Goal: Contribute content

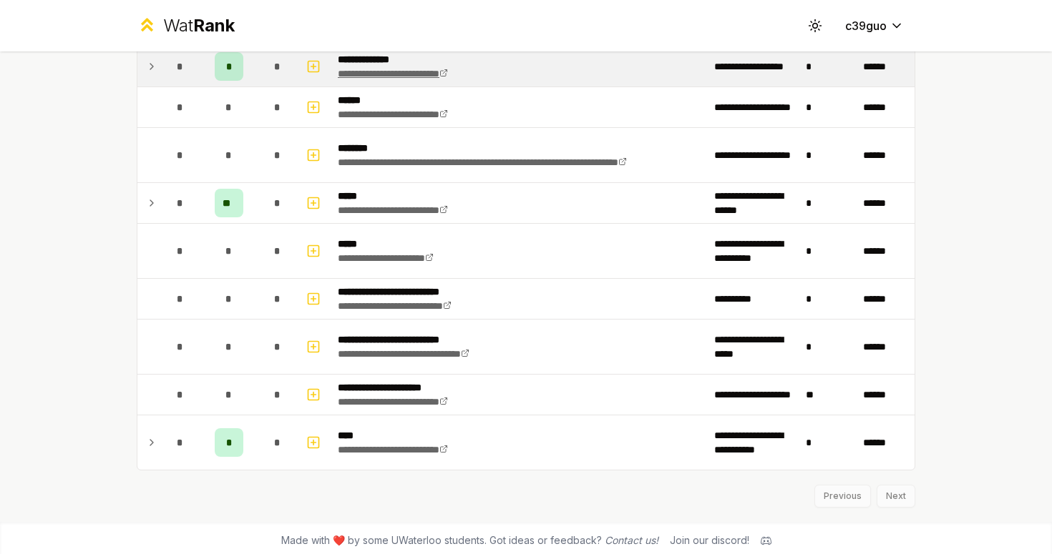
scroll to position [456, 0]
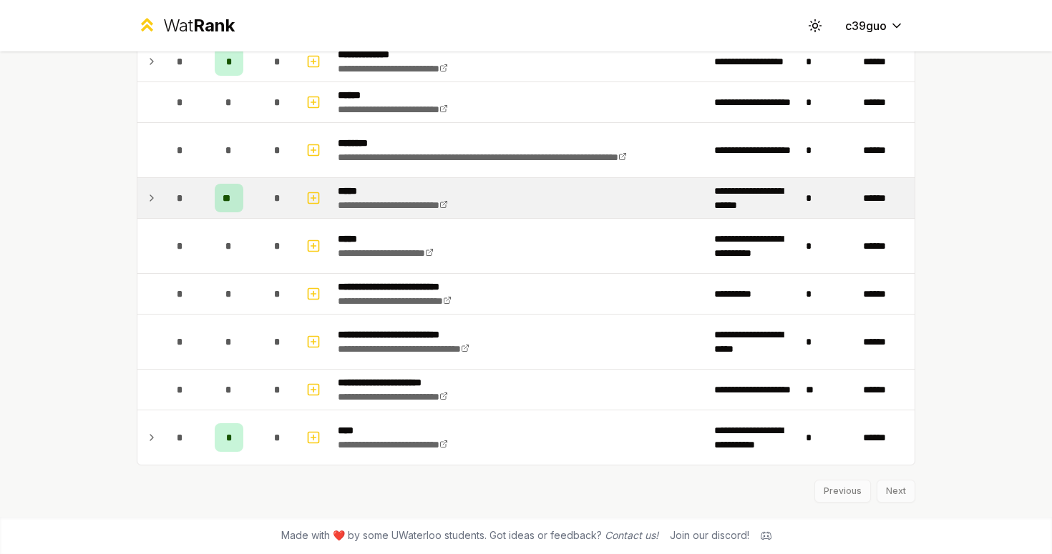
click at [546, 194] on td "**********" at bounding box center [520, 198] width 376 height 40
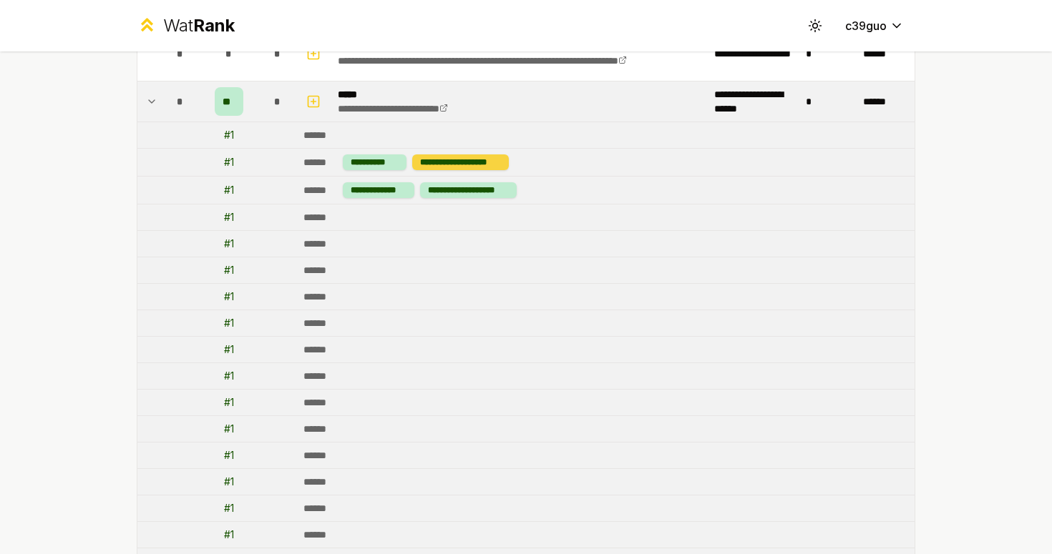
scroll to position [484, 0]
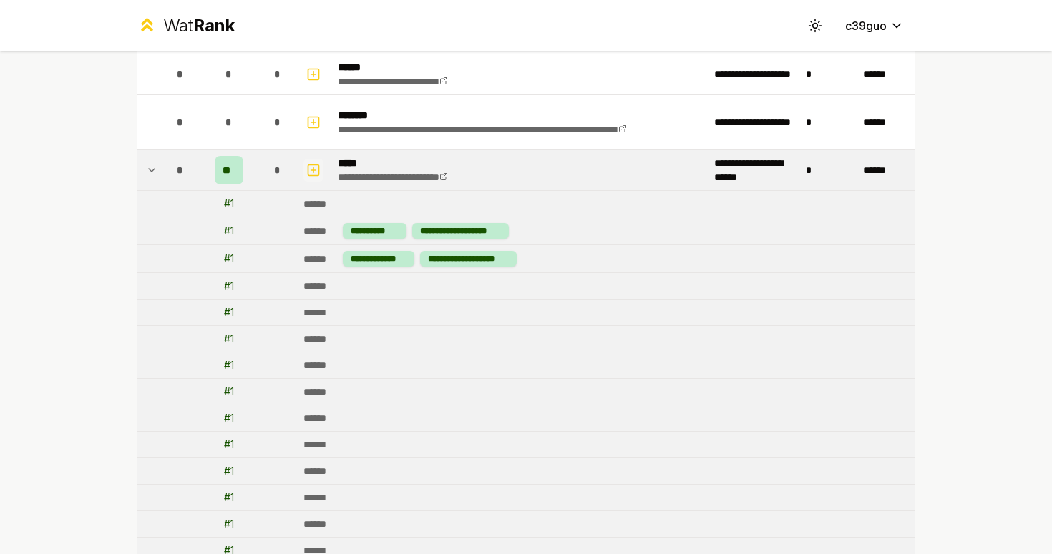
click at [310, 173] on icon "button" at bounding box center [313, 170] width 14 height 17
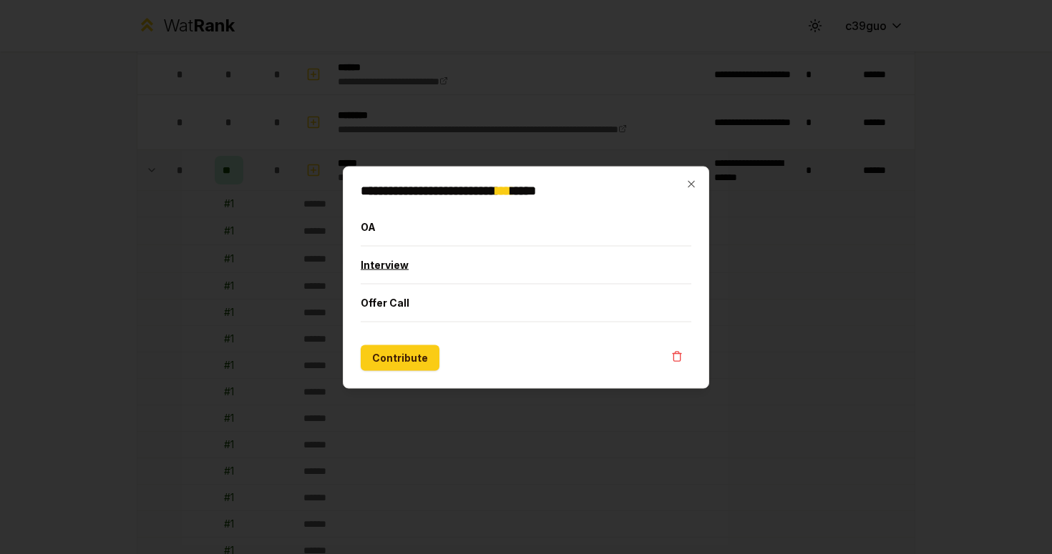
click at [414, 263] on button "Interview" at bounding box center [526, 264] width 331 height 37
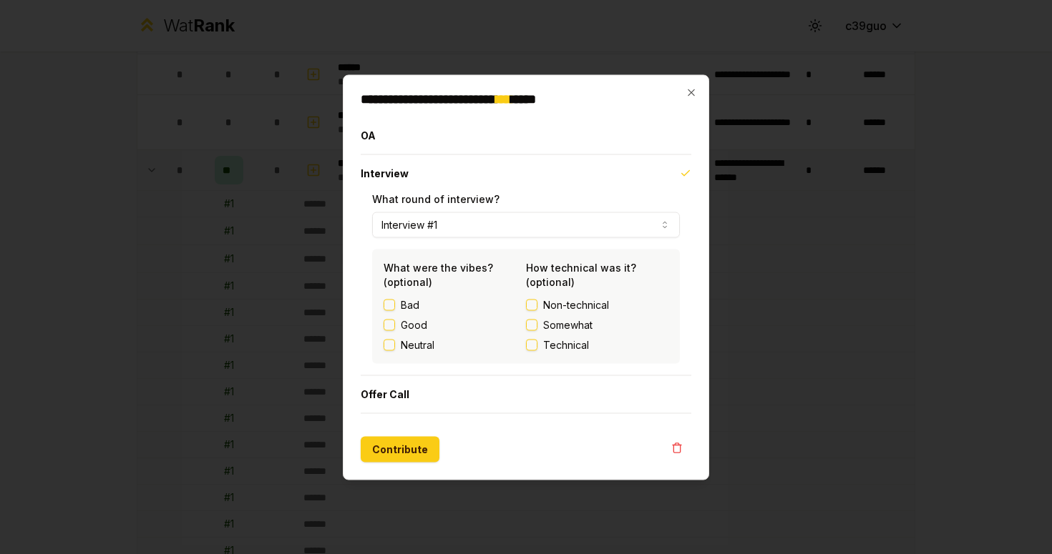
click at [599, 217] on button "Interview #1" at bounding box center [526, 225] width 308 height 26
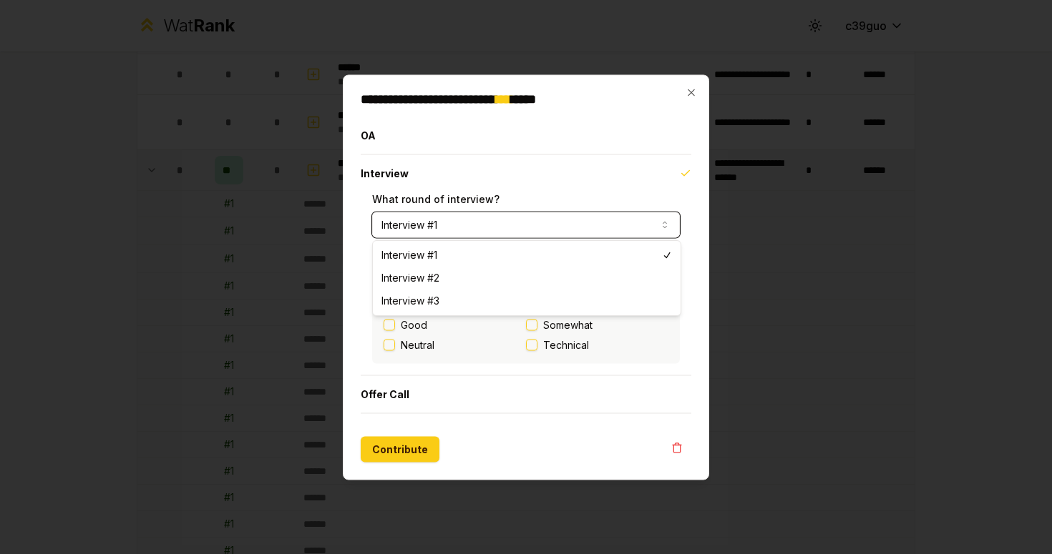
click at [599, 217] on button "Interview #1" at bounding box center [526, 225] width 308 height 26
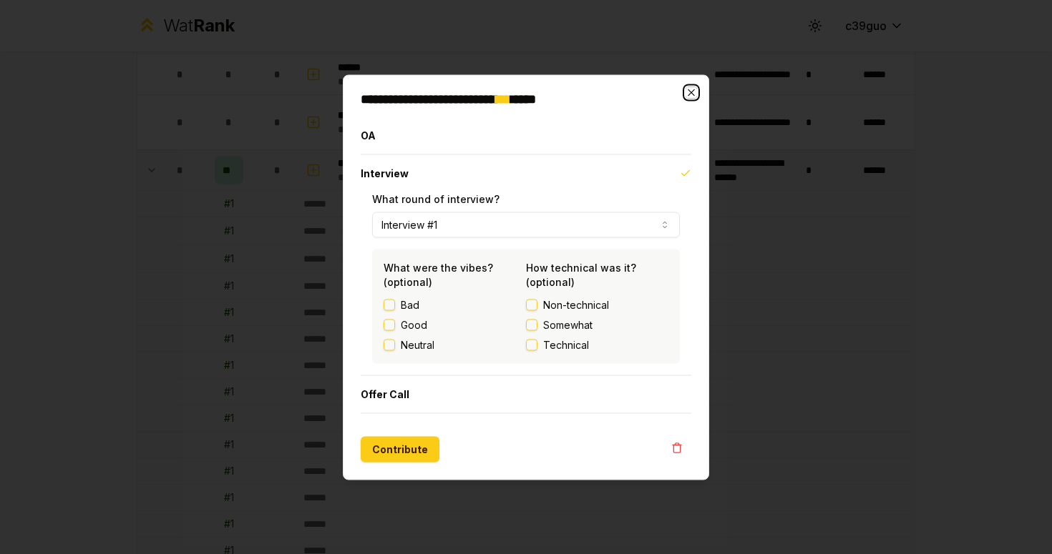
click at [693, 92] on icon "button" at bounding box center [690, 92] width 11 height 11
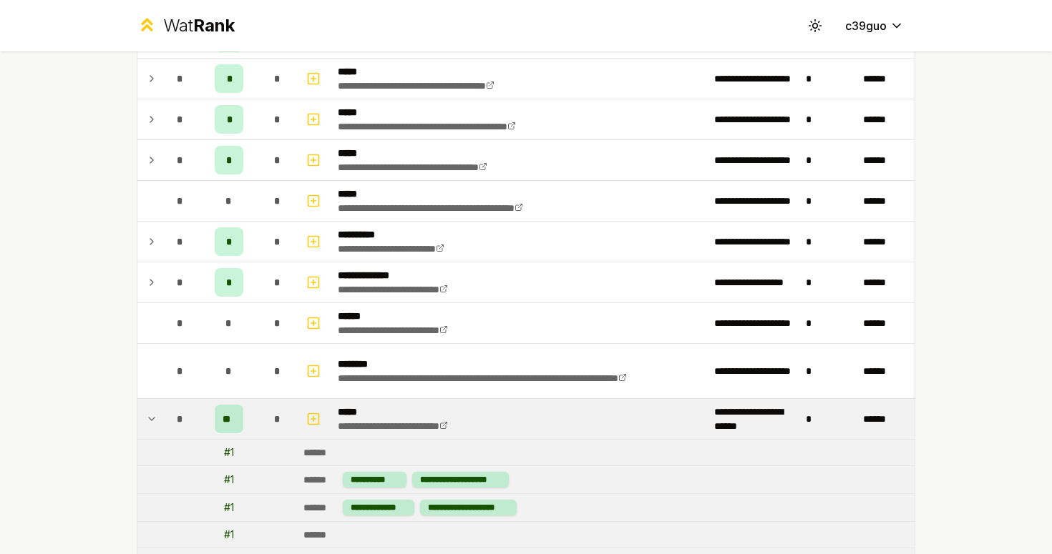
scroll to position [203, 0]
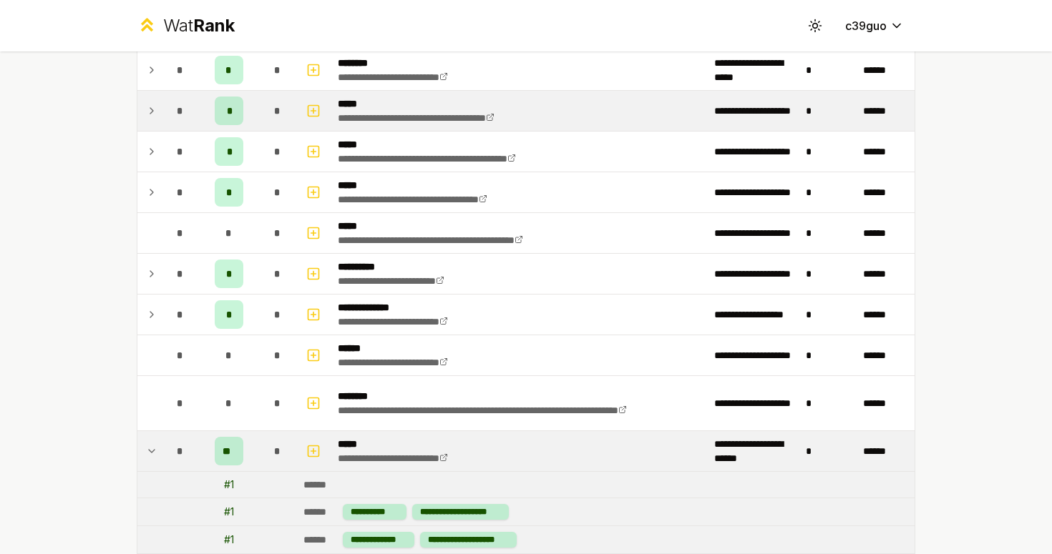
click at [225, 117] on div "*" at bounding box center [229, 111] width 29 height 29
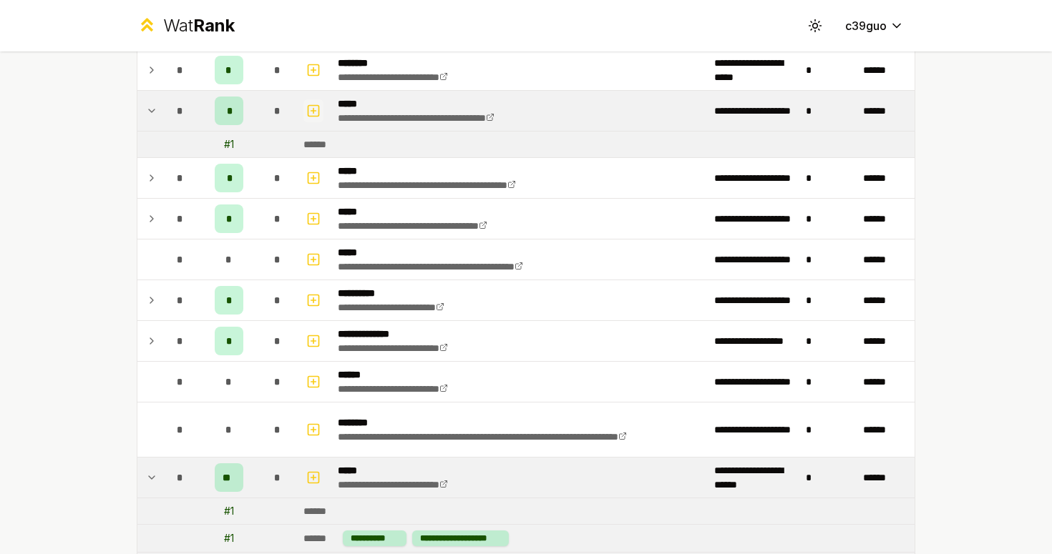
click at [316, 113] on icon "button" at bounding box center [313, 110] width 14 height 17
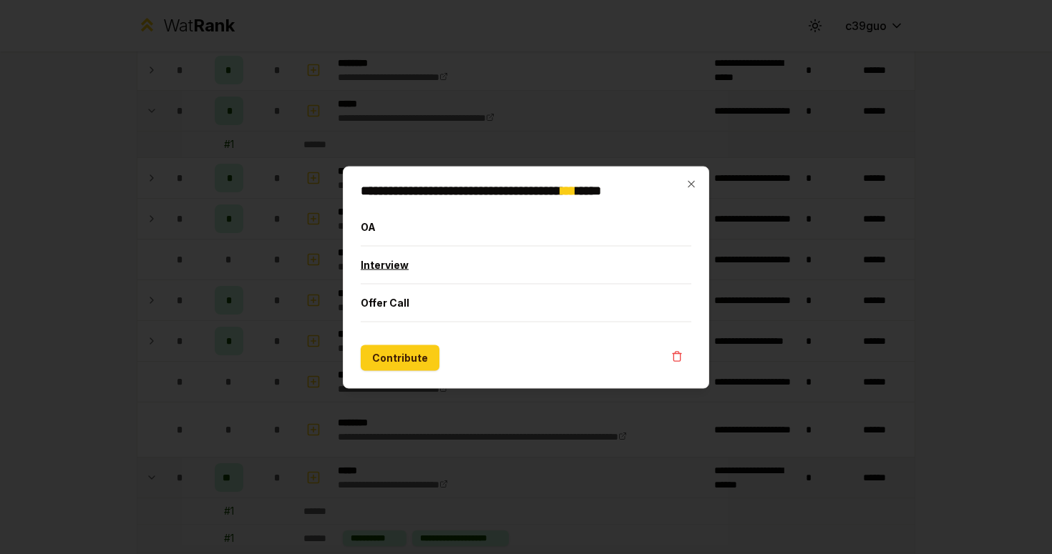
click at [398, 258] on button "Interview" at bounding box center [526, 264] width 331 height 37
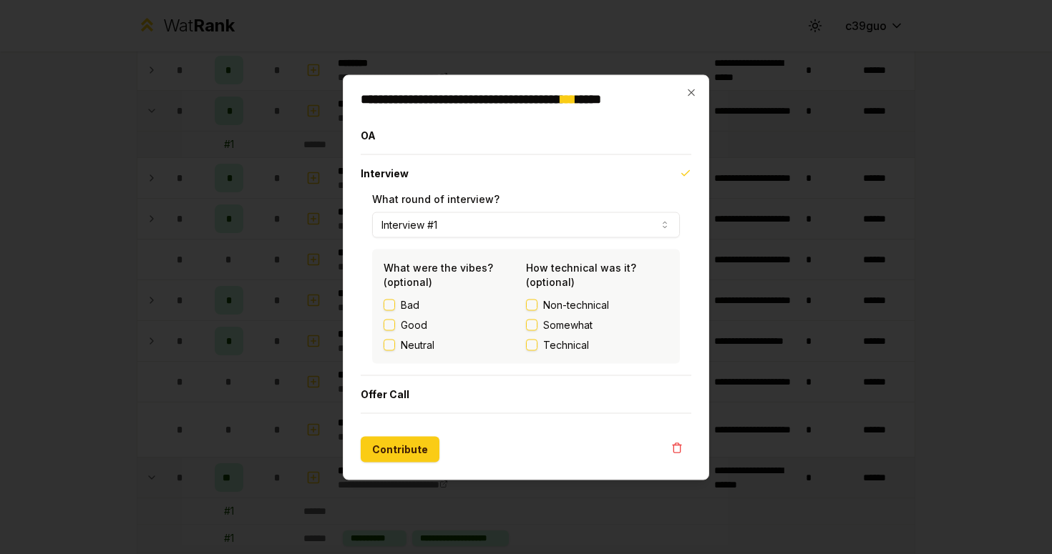
click at [558, 343] on span "Technical" at bounding box center [566, 345] width 46 height 14
click at [537, 343] on button "Technical" at bounding box center [531, 344] width 11 height 11
click at [686, 92] on icon "button" at bounding box center [690, 92] width 11 height 11
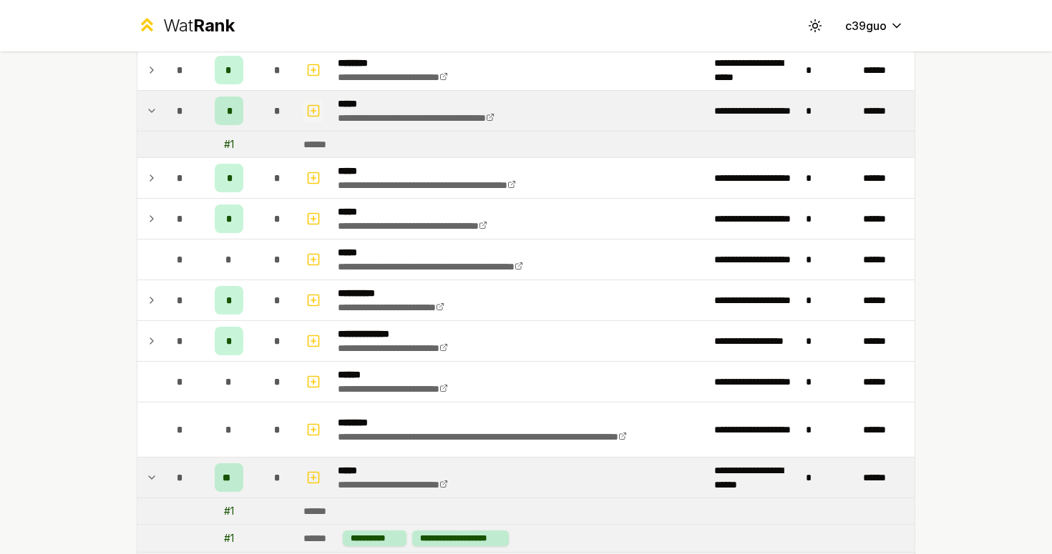
click at [322, 106] on button "button" at bounding box center [313, 110] width 20 height 23
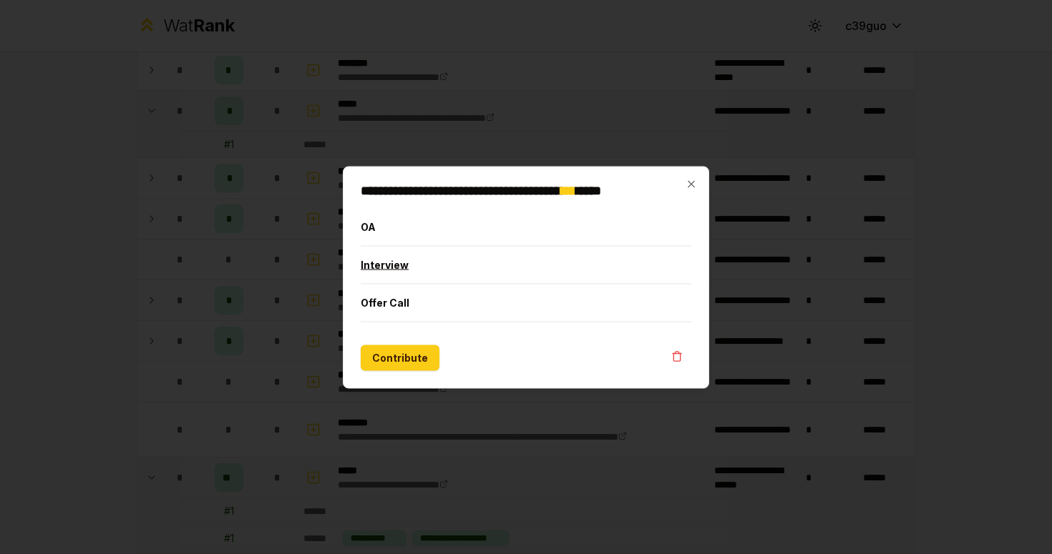
click at [486, 268] on button "Interview" at bounding box center [526, 264] width 331 height 37
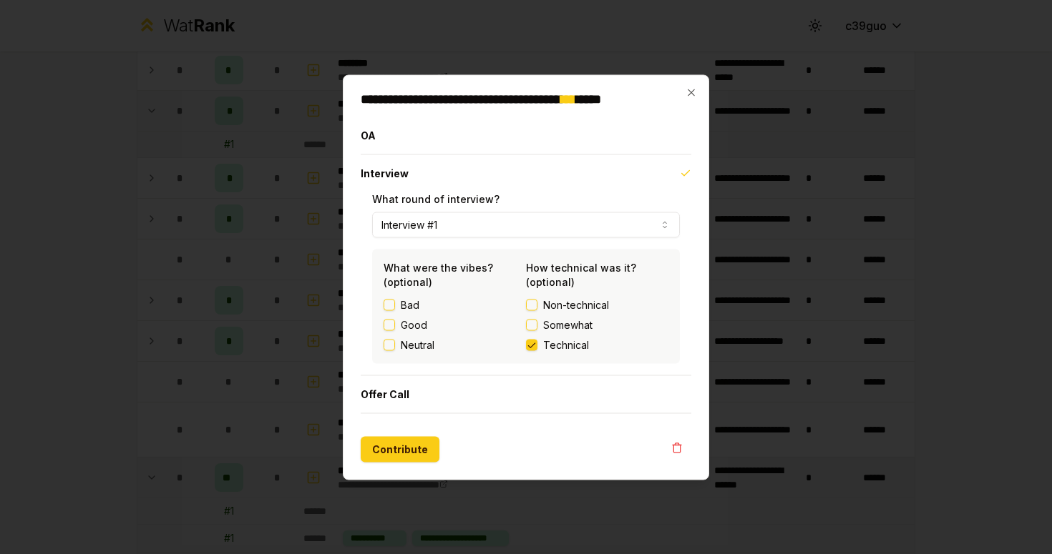
click at [526, 348] on button "Technical" at bounding box center [531, 344] width 11 height 11
click at [406, 456] on button "Contribute" at bounding box center [400, 449] width 79 height 26
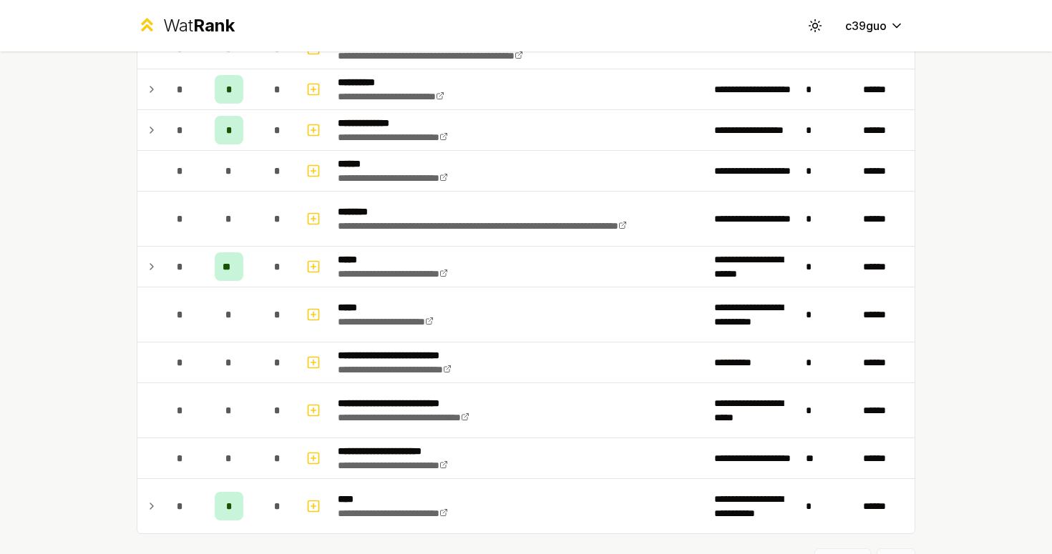
scroll to position [458, 0]
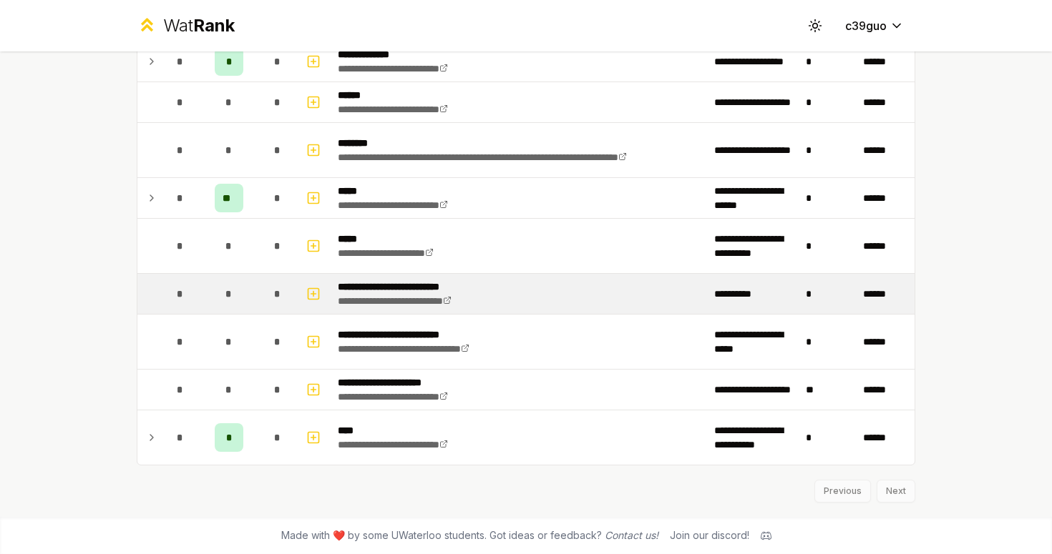
click at [549, 286] on td "**********" at bounding box center [520, 294] width 376 height 40
click at [317, 296] on icon "button" at bounding box center [313, 293] width 14 height 17
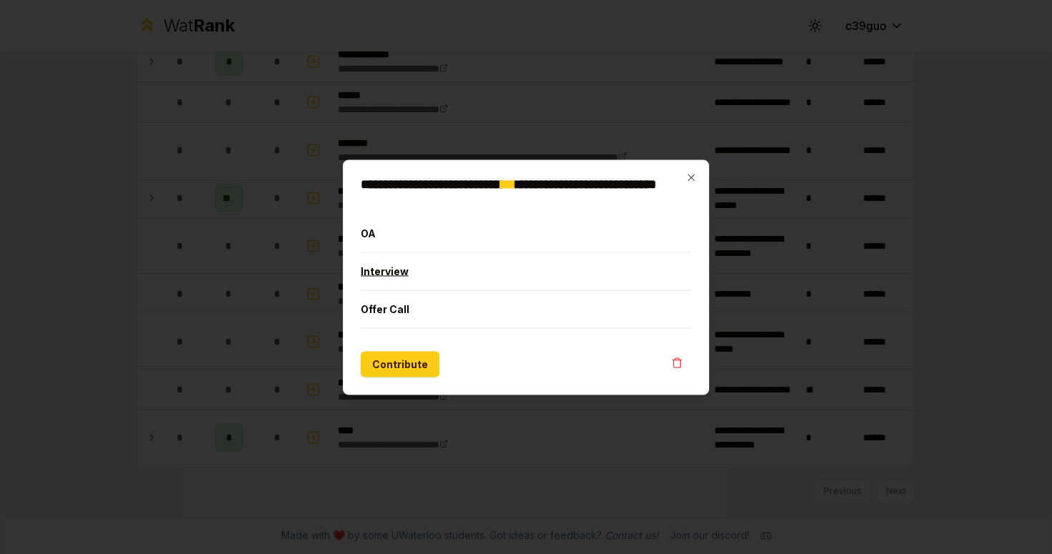
click at [418, 277] on button "Interview" at bounding box center [526, 271] width 331 height 37
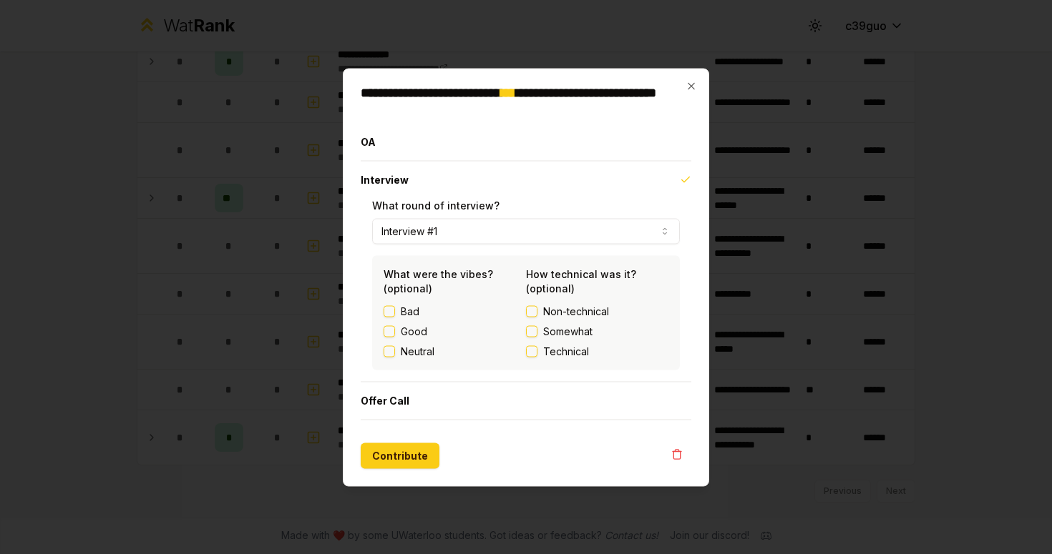
click at [546, 314] on span "Non-technical" at bounding box center [576, 311] width 66 height 14
click at [537, 314] on button "Non-technical" at bounding box center [531, 310] width 11 height 11
click at [570, 308] on span "Non-technical" at bounding box center [576, 311] width 66 height 14
click at [537, 308] on button "Non-technical" at bounding box center [531, 310] width 11 height 11
click at [693, 84] on icon "button" at bounding box center [690, 85] width 6 height 6
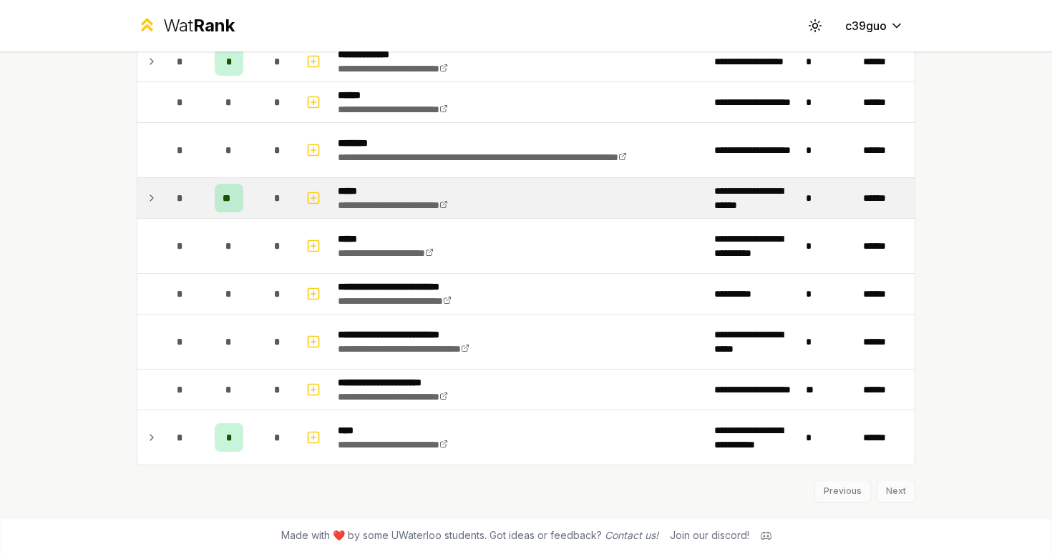
click at [519, 192] on td "**********" at bounding box center [520, 198] width 376 height 40
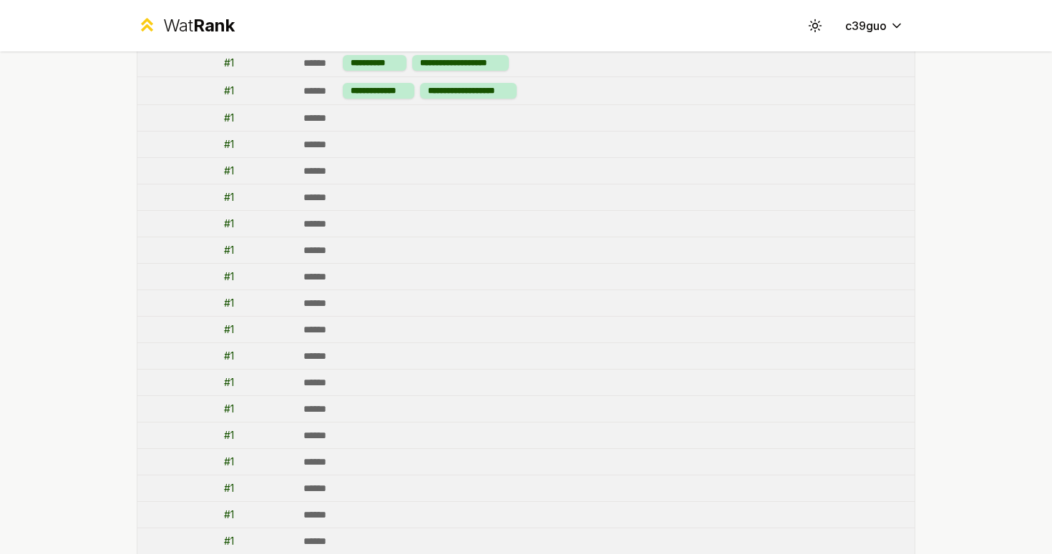
scroll to position [492, 0]
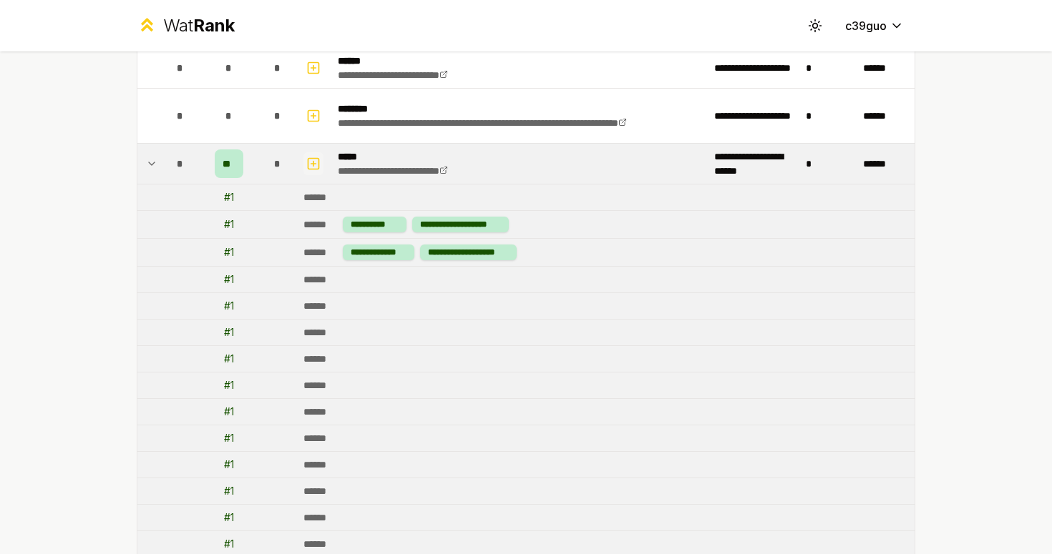
click at [318, 162] on rect "button" at bounding box center [313, 163] width 11 height 11
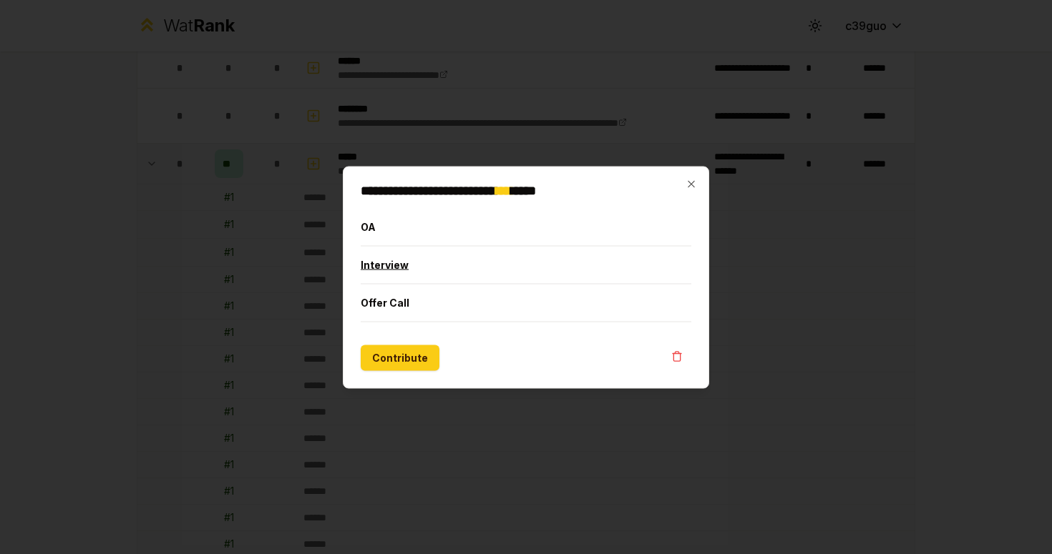
click at [400, 270] on button "Interview" at bounding box center [526, 264] width 331 height 37
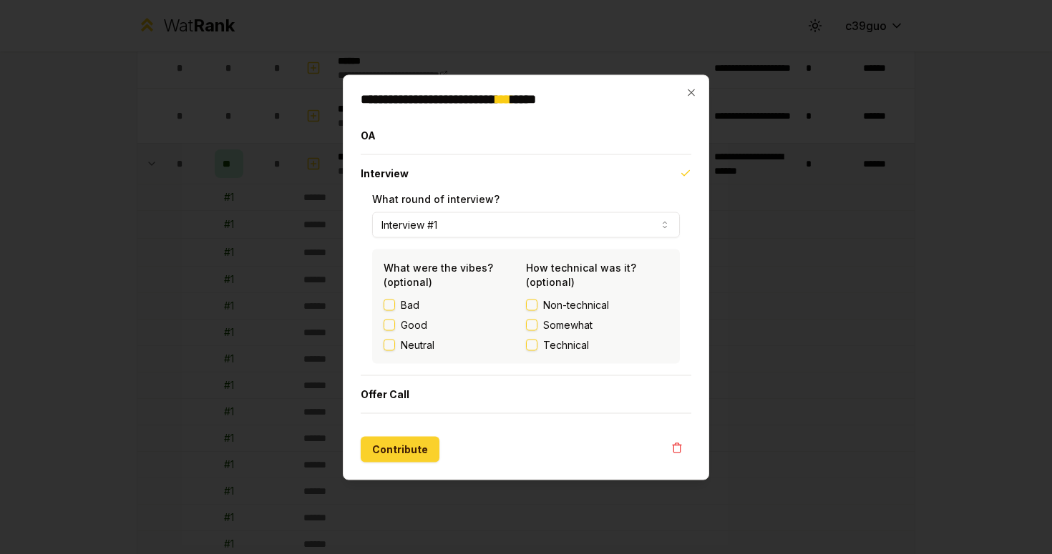
click at [393, 444] on button "Contribute" at bounding box center [400, 449] width 79 height 26
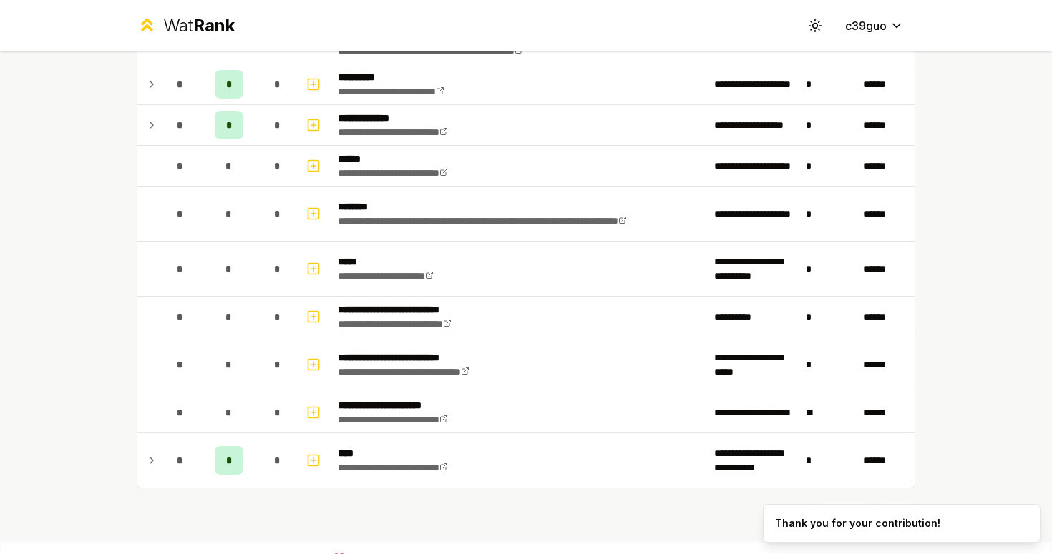
scroll to position [456, 0]
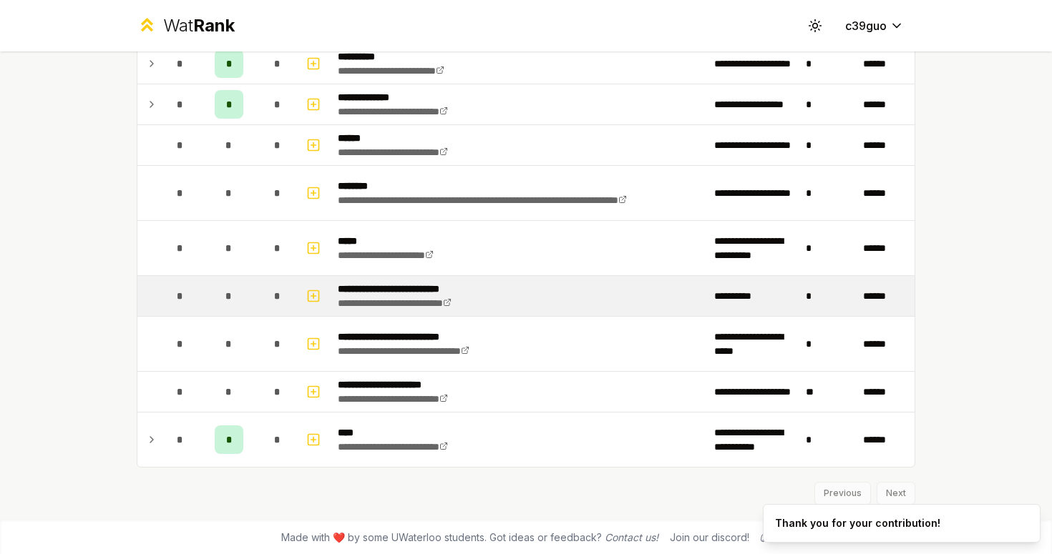
click at [517, 307] on td "**********" at bounding box center [520, 296] width 376 height 40
click at [314, 296] on icon "button" at bounding box center [313, 296] width 14 height 17
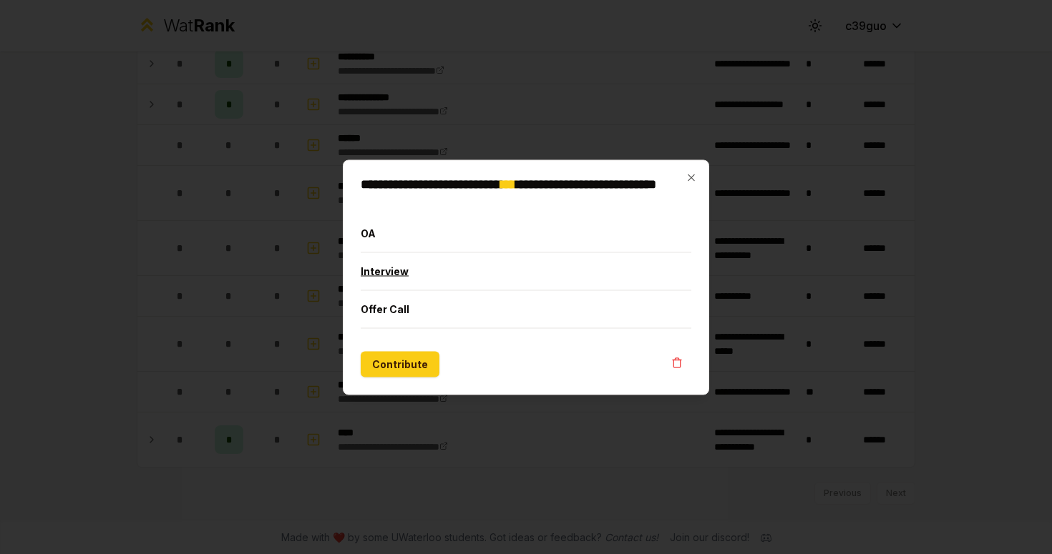
click at [420, 288] on button "Interview" at bounding box center [526, 271] width 331 height 37
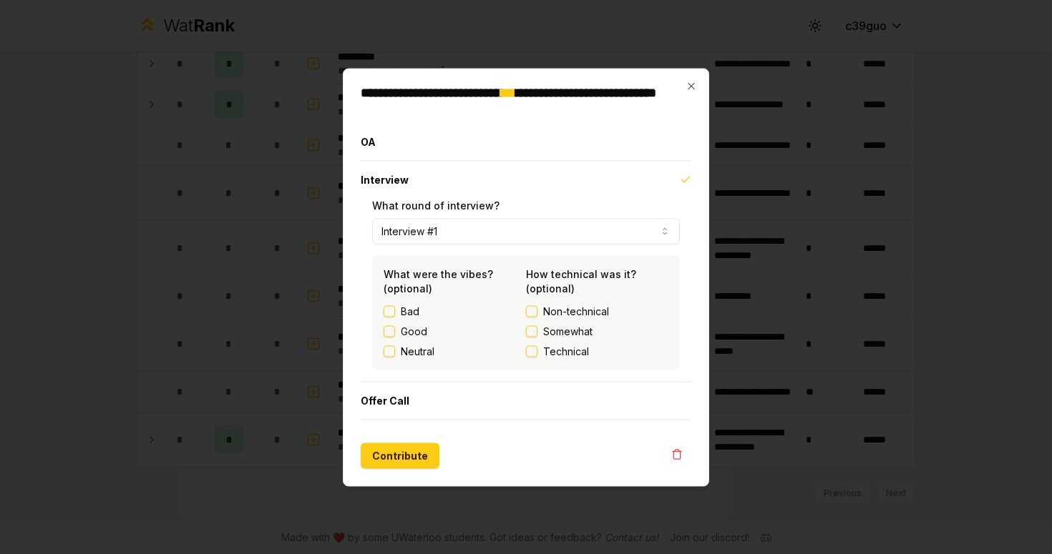
click at [548, 312] on span "Non-technical" at bounding box center [576, 311] width 66 height 14
click at [537, 312] on button "Non-technical" at bounding box center [531, 310] width 11 height 11
click at [446, 142] on button "OA" at bounding box center [526, 141] width 331 height 37
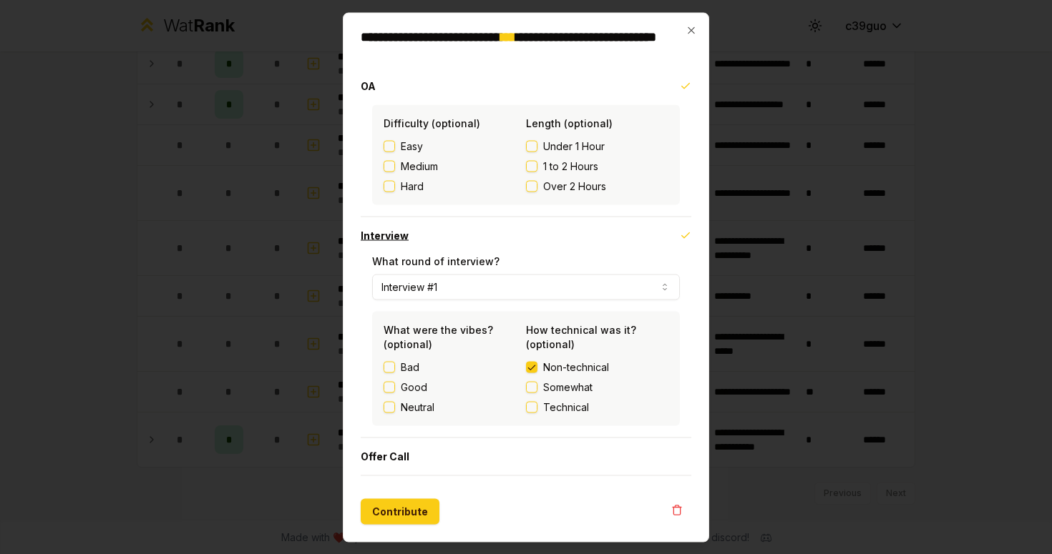
click at [415, 240] on button "Interview" at bounding box center [526, 235] width 331 height 37
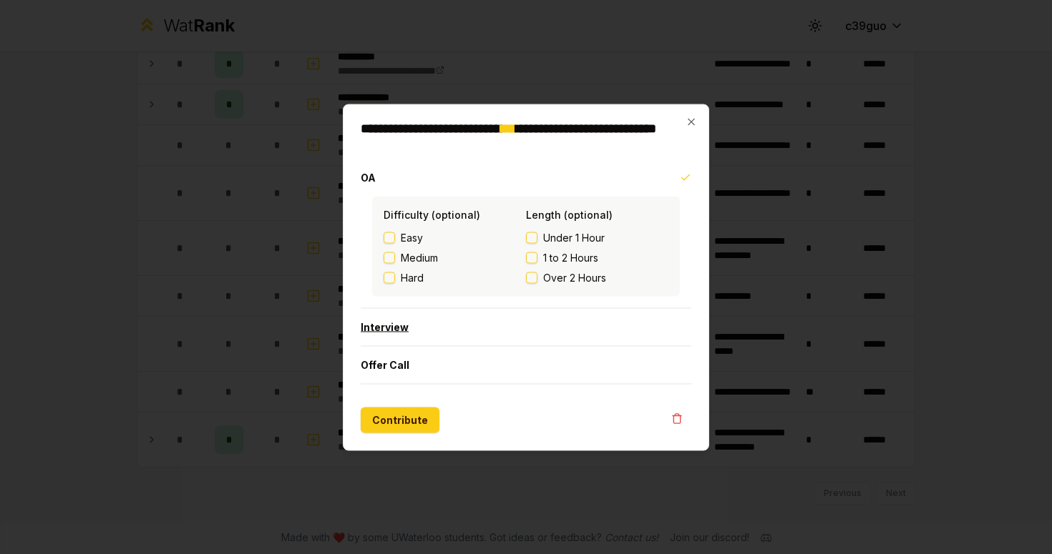
click at [415, 330] on button "Interview" at bounding box center [526, 326] width 331 height 37
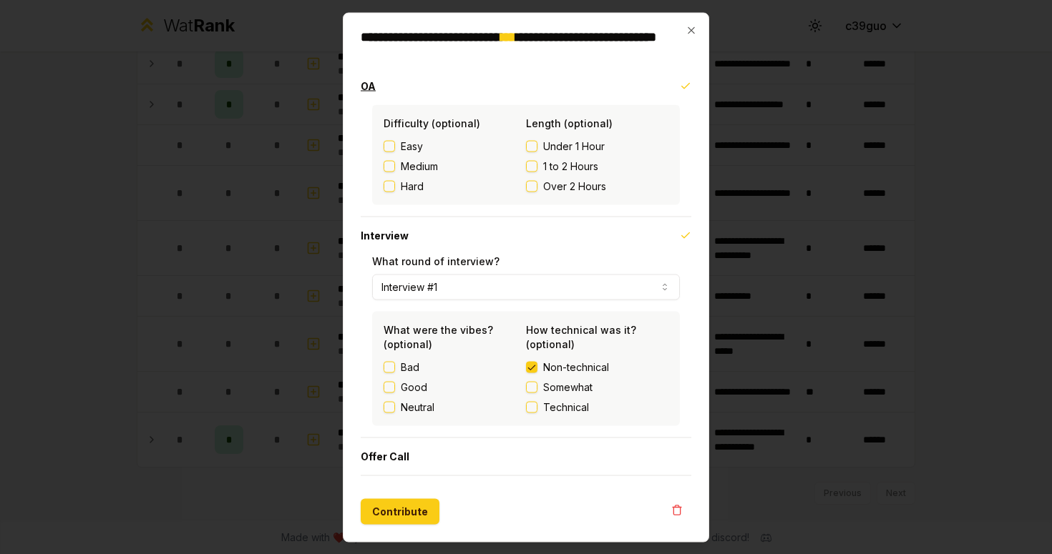
click at [617, 85] on button "OA" at bounding box center [526, 85] width 331 height 37
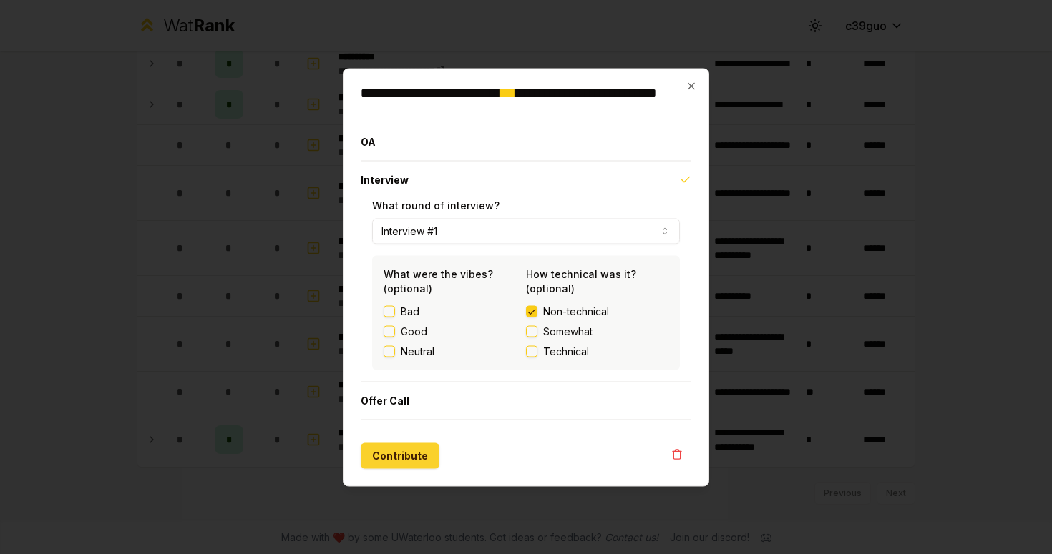
click at [412, 461] on button "Contribute" at bounding box center [400, 456] width 79 height 26
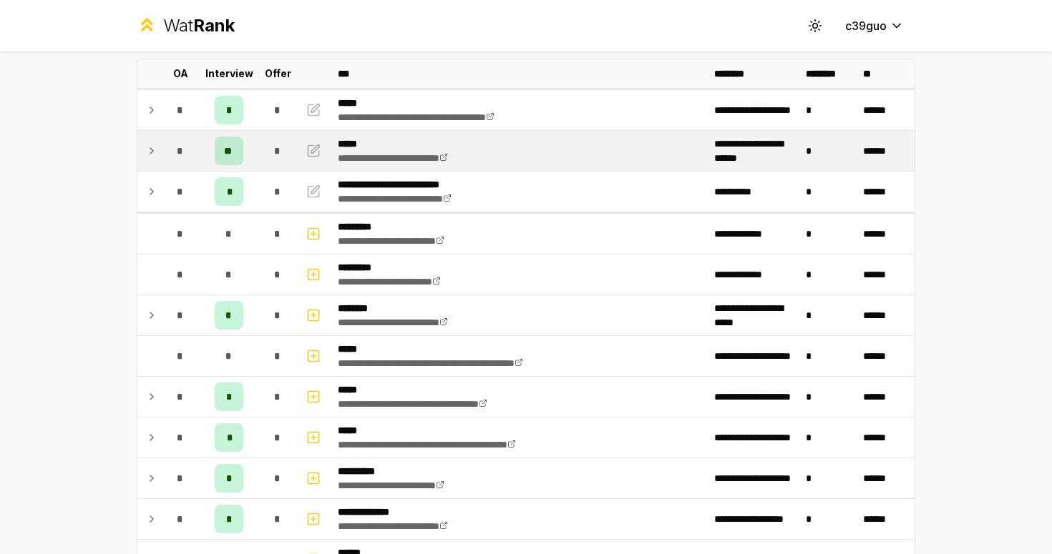
scroll to position [137, 0]
